Goal: Book appointment/travel/reservation

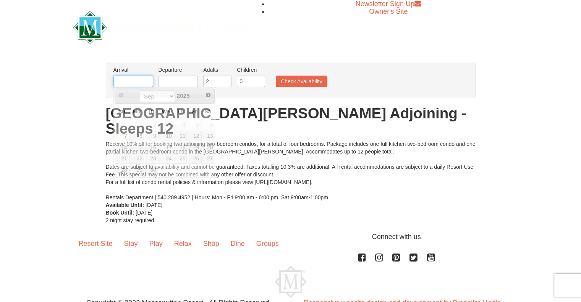
click at [131, 85] on input "text" at bounding box center [133, 81] width 40 height 11
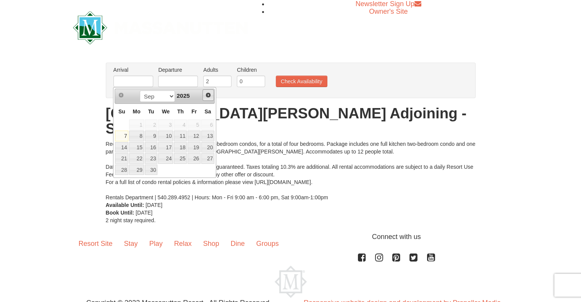
click at [210, 93] on span "Next" at bounding box center [208, 95] width 6 height 6
click at [150, 171] on link "30" at bounding box center [151, 170] width 13 height 11
type input "12/30/2025"
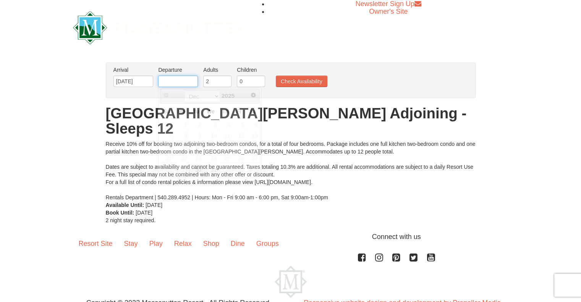
click at [185, 83] on input "text" at bounding box center [178, 81] width 40 height 11
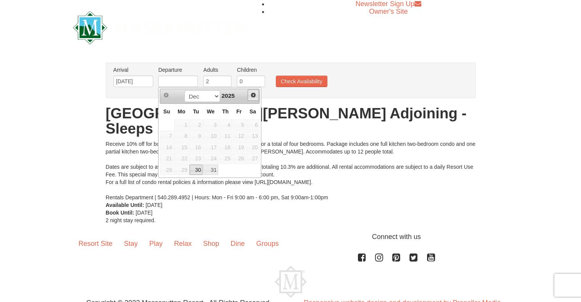
click at [255, 94] on span "Next" at bounding box center [253, 95] width 6 height 6
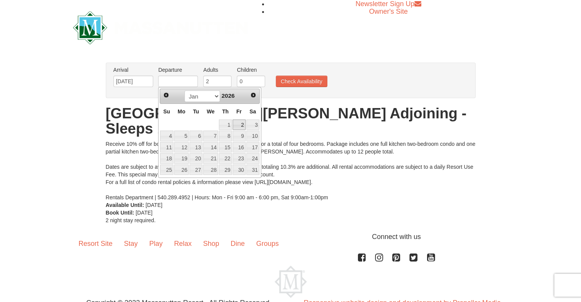
click at [245, 121] on link "2" at bounding box center [239, 125] width 13 height 11
type input "01/02/2026"
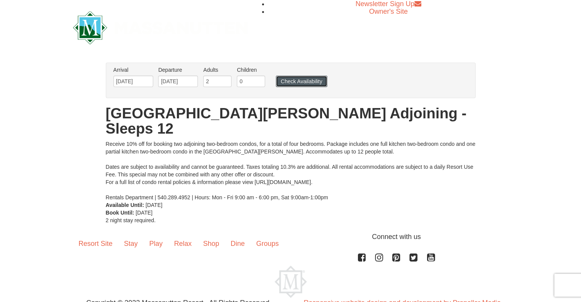
click at [311, 80] on button "Check Availability" at bounding box center [302, 81] width 52 height 11
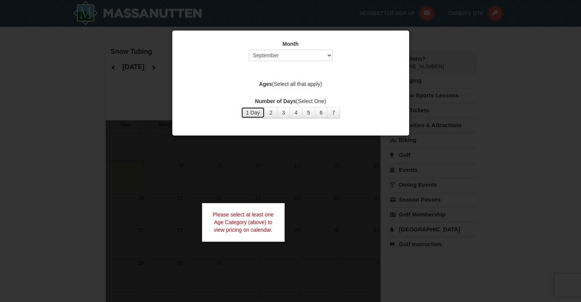
click at [251, 112] on button "1 Day" at bounding box center [253, 112] width 24 height 11
click at [490, 184] on div at bounding box center [290, 151] width 581 height 302
click at [327, 53] on select "Select September October November December January February March April May Jun…" at bounding box center [291, 55] width 84 height 11
select select "12"
click at [249, 50] on select "Select September October November December January February March April May Jun…" at bounding box center [291, 55] width 84 height 11
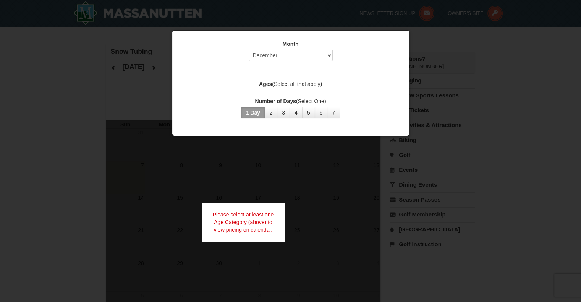
click at [283, 79] on div "Month Select September October November December January February March April M…" at bounding box center [290, 79] width 229 height 90
click at [260, 110] on button "1 Day" at bounding box center [253, 112] width 24 height 11
click at [290, 197] on div at bounding box center [290, 151] width 581 height 302
click at [325, 55] on select "Select September October November December January February March April May Jun…" at bounding box center [291, 55] width 84 height 11
click at [535, 70] on div at bounding box center [290, 151] width 581 height 302
